Goal: Information Seeking & Learning: Learn about a topic

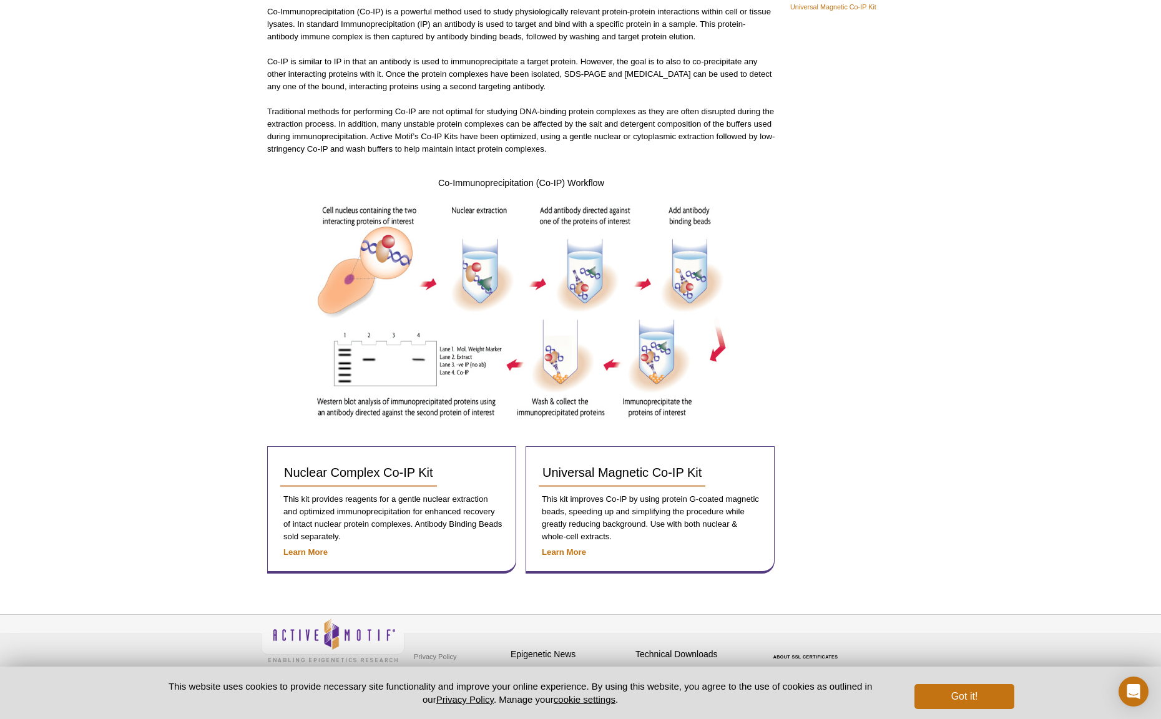
scroll to position [146, 0]
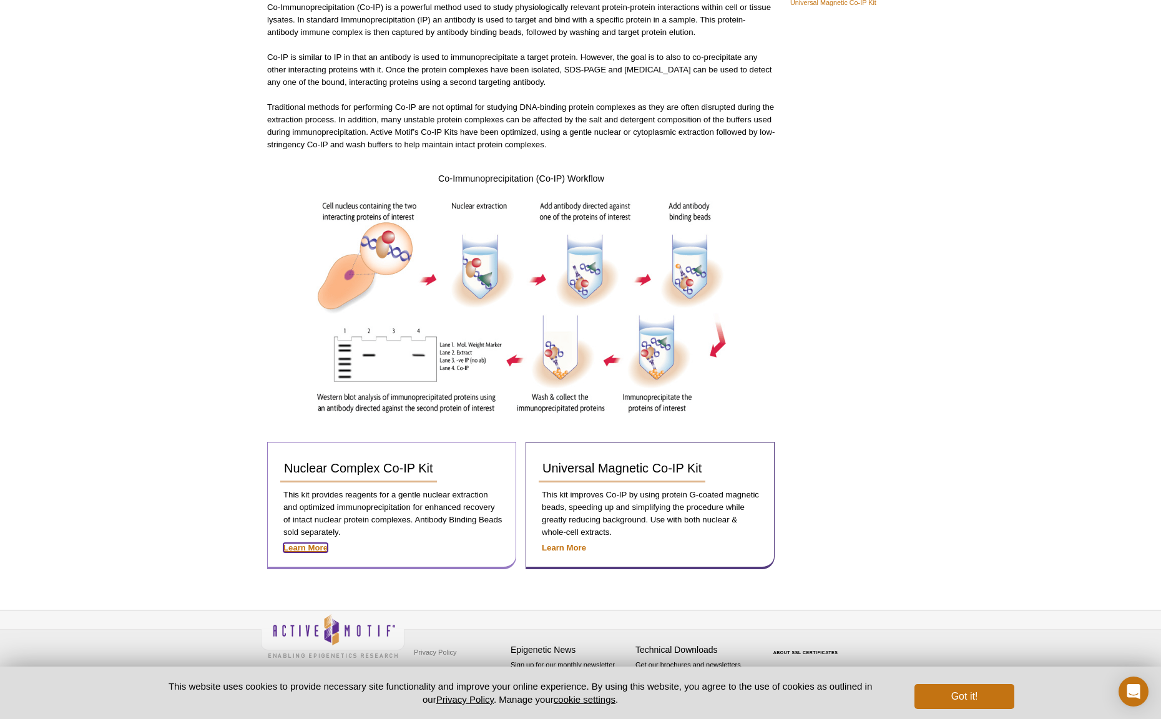
click at [303, 546] on strong "Learn More" at bounding box center [305, 547] width 44 height 9
click at [303, 548] on strong "Learn More" at bounding box center [305, 547] width 44 height 9
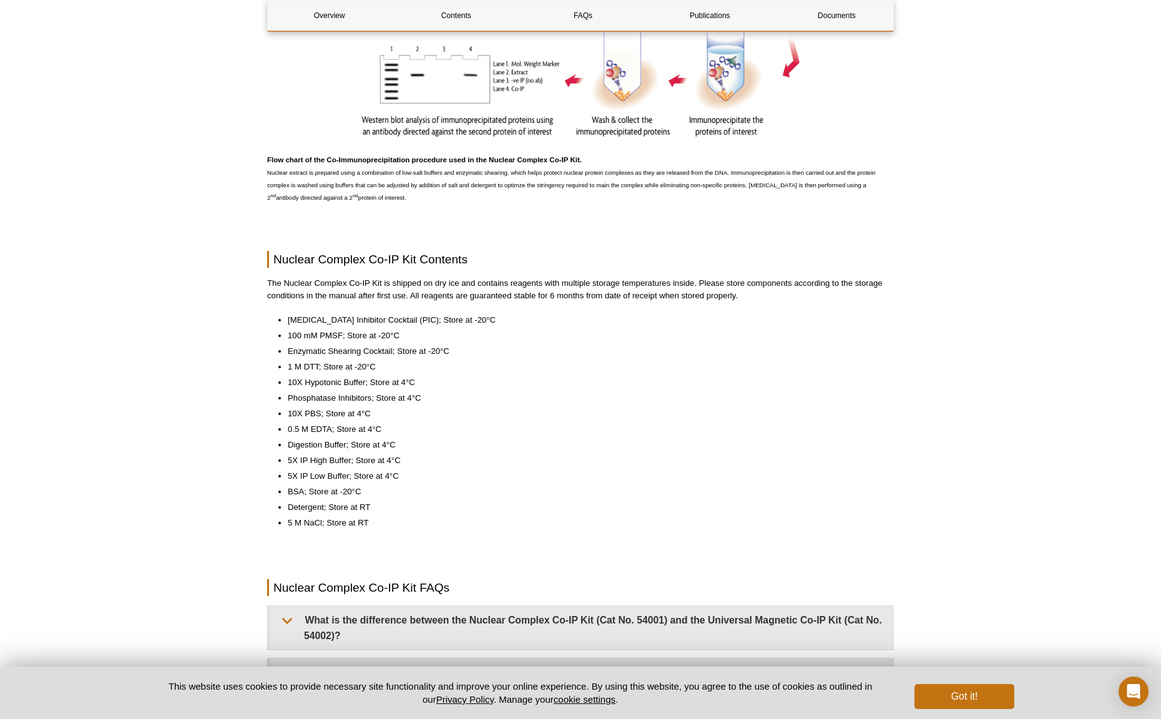
scroll to position [775, 0]
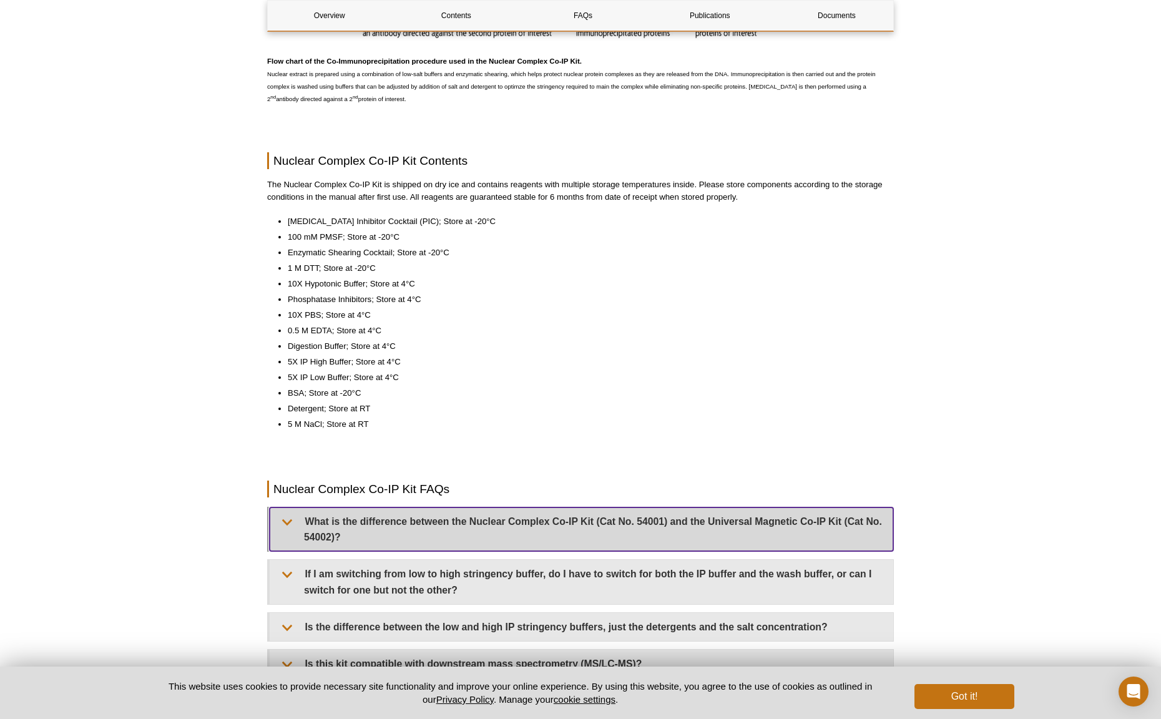
click at [362, 538] on summary "What is the difference between the Nuclear Complex Co-IP Kit (Cat No. 54001) an…" at bounding box center [581, 529] width 623 height 44
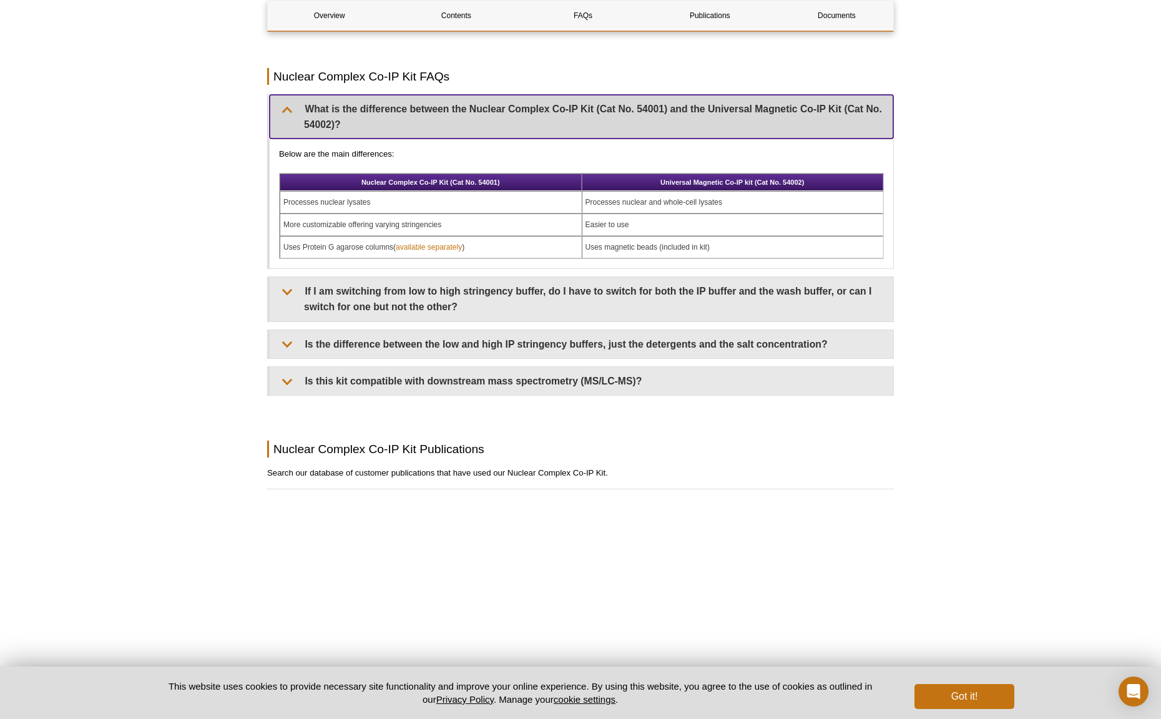
scroll to position [1186, 0]
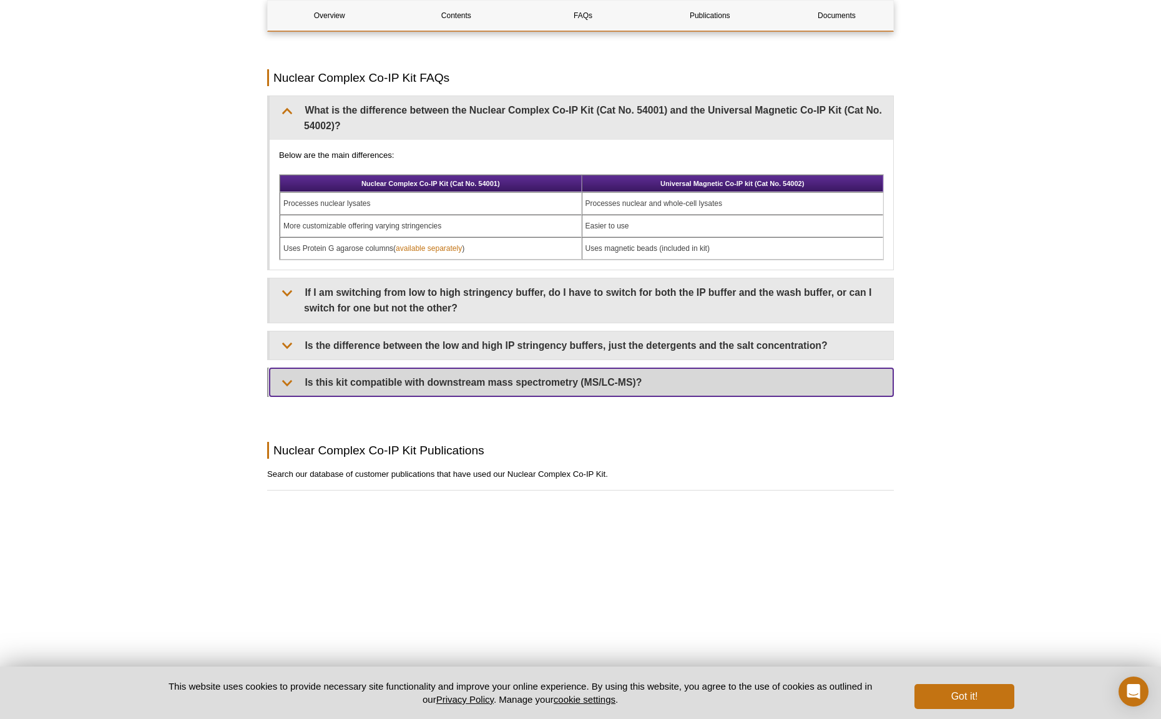
click at [359, 384] on summary "Is this kit compatible with downstream mass spectrometry (MS/LC-MS)?" at bounding box center [581, 382] width 623 height 28
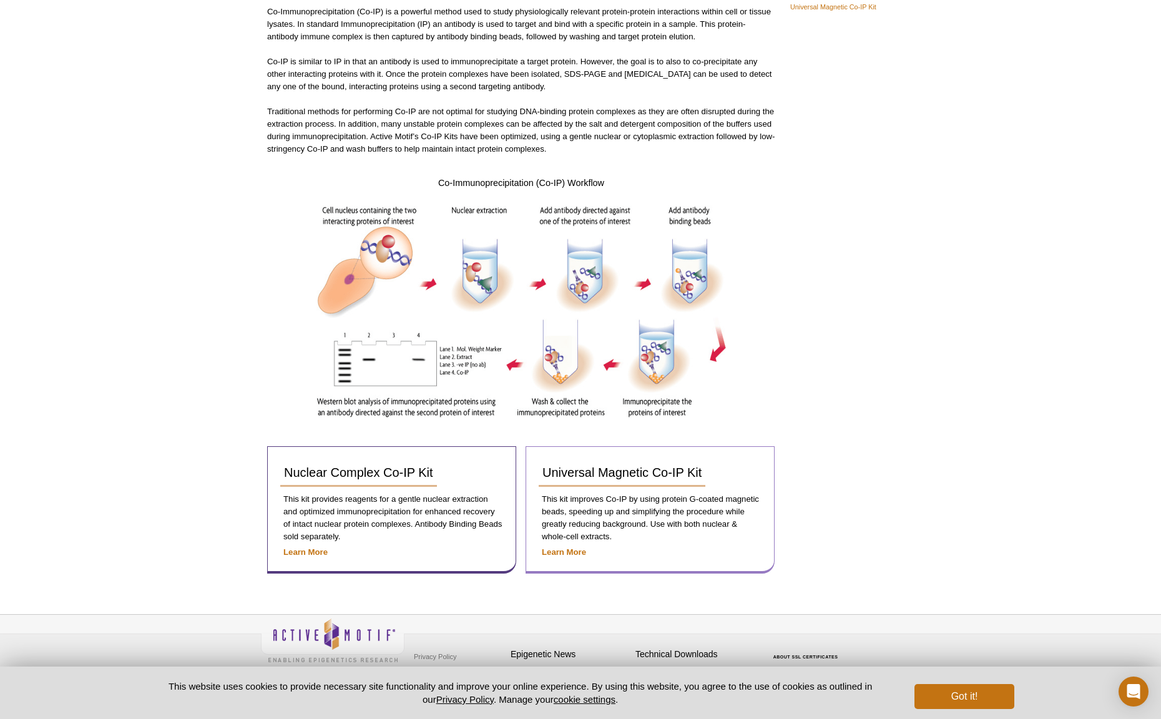
click at [573, 546] on p "Learn More" at bounding box center [649, 552] width 223 height 12
click at [576, 552] on strong "Learn More" at bounding box center [564, 551] width 44 height 9
click at [558, 551] on strong "Learn More" at bounding box center [564, 551] width 44 height 9
click at [568, 474] on span "Universal Magnetic Co-IP Kit" at bounding box center [621, 472] width 159 height 14
click at [563, 551] on strong "Learn More" at bounding box center [564, 551] width 44 height 9
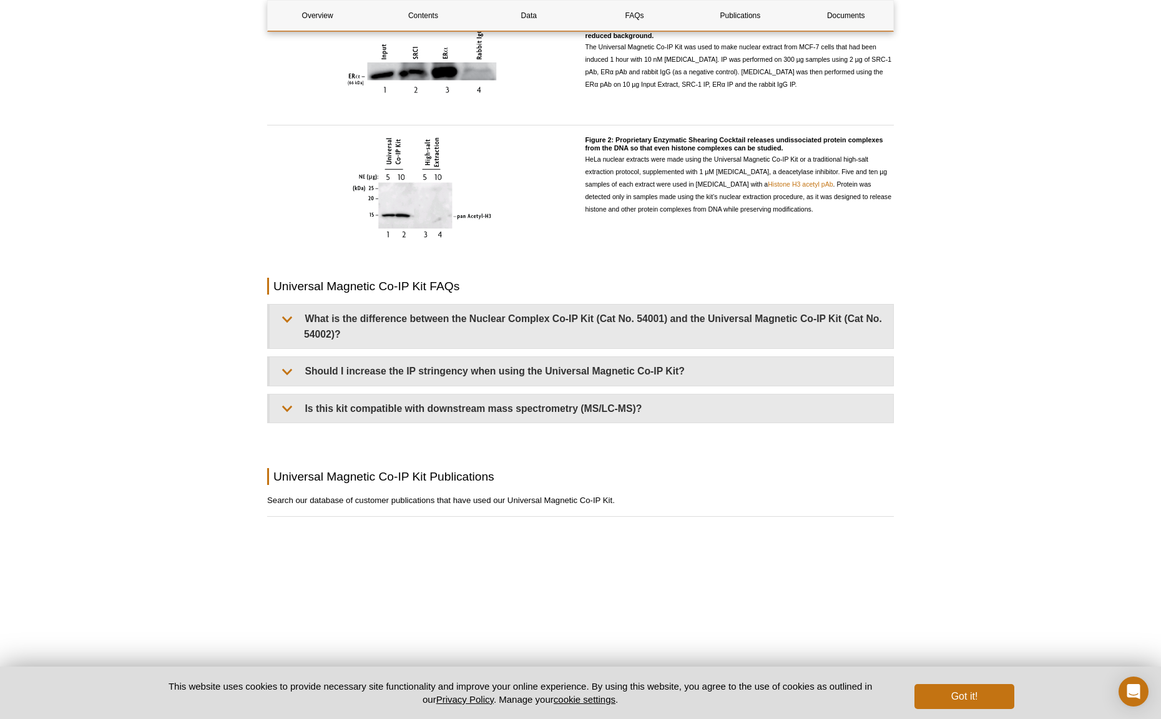
scroll to position [995, 0]
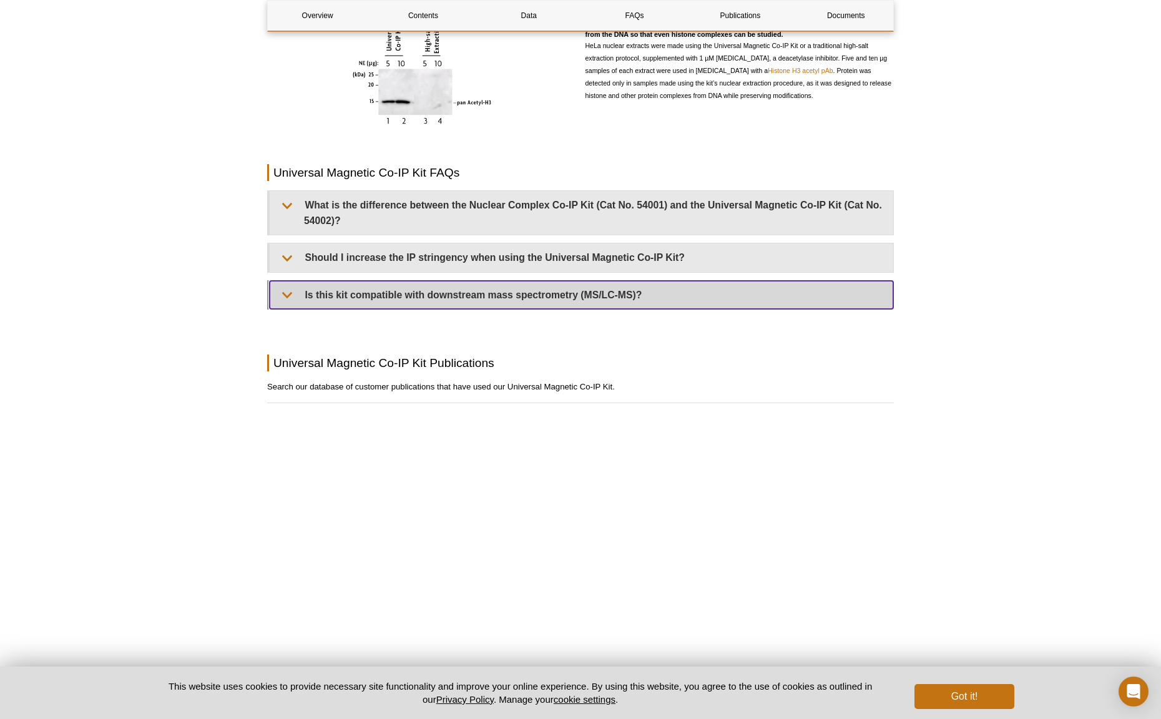
click at [686, 288] on summary "Is this kit compatible with downstream mass spectrometry (MS/LC-MS)?" at bounding box center [581, 295] width 623 height 28
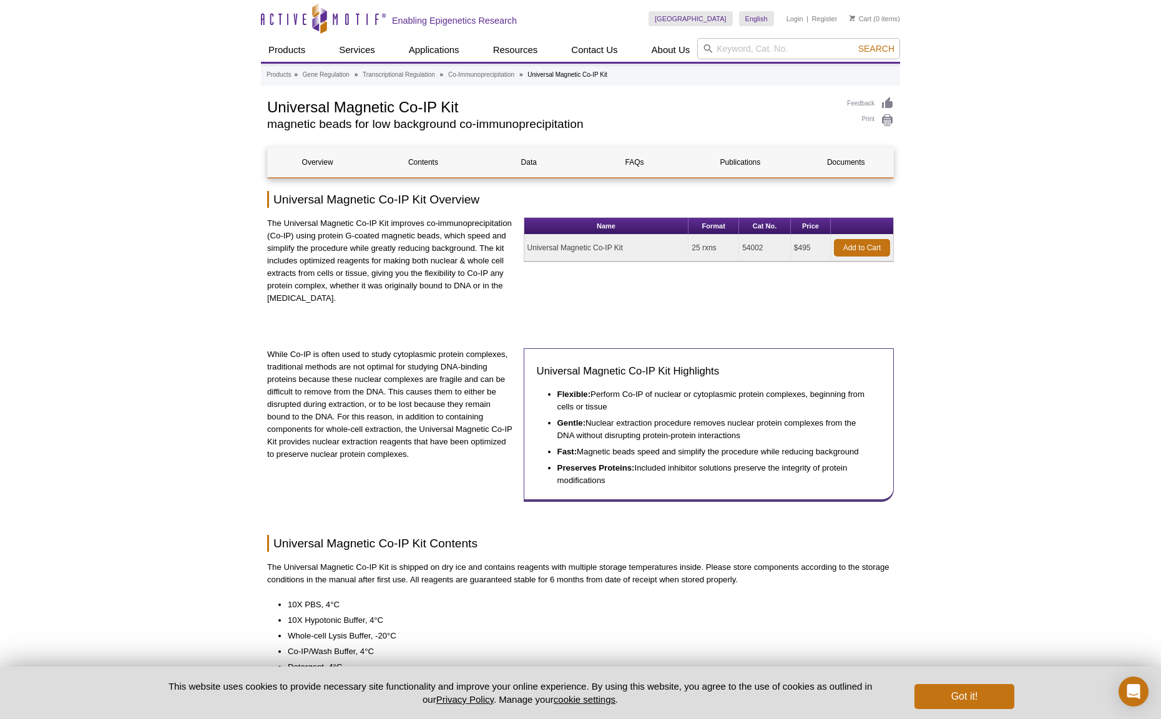
scroll to position [4, 0]
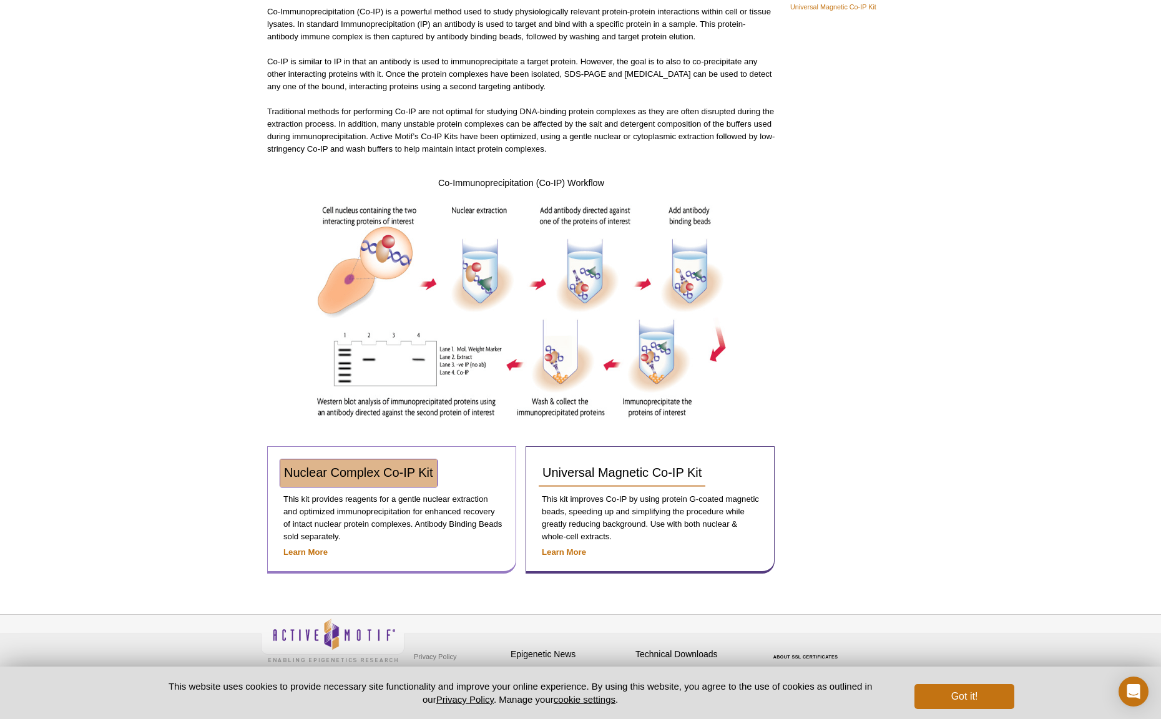
click at [328, 473] on span "Nuclear Complex Co-IP Kit" at bounding box center [358, 472] width 149 height 14
click at [404, 474] on span "Nuclear Complex Co-IP Kit" at bounding box center [358, 472] width 149 height 14
